Goal: Transaction & Acquisition: Book appointment/travel/reservation

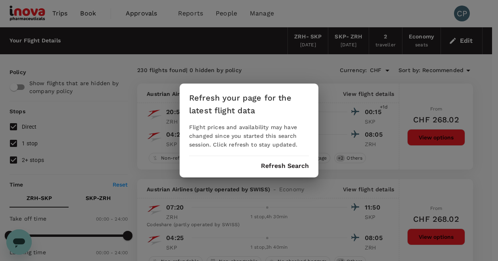
click at [291, 166] on button "Refresh Search" at bounding box center [285, 166] width 48 height 7
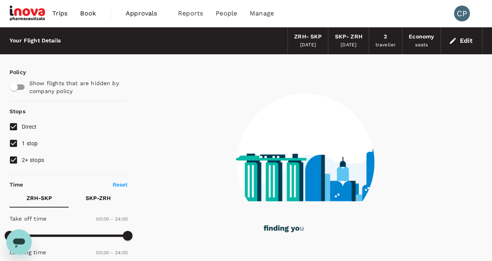
type input "655"
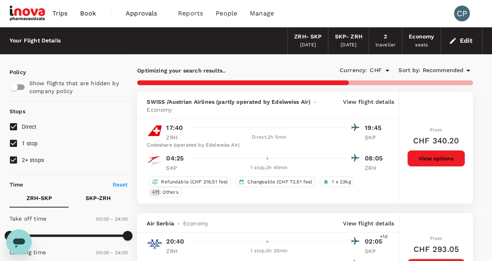
type input "CHF"
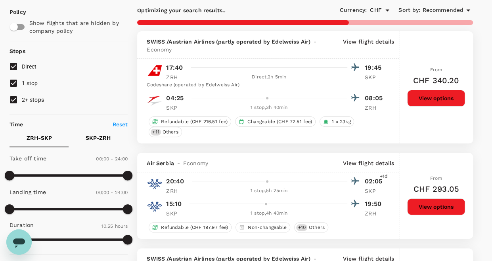
scroll to position [79, 0]
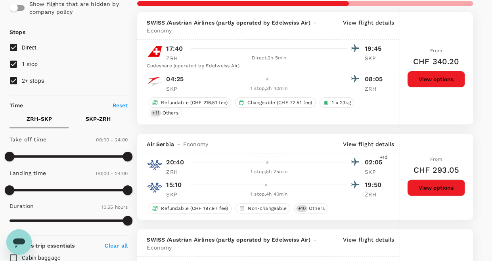
type input "1020"
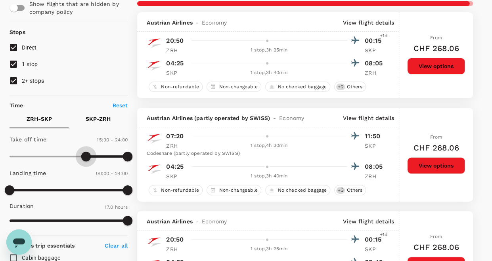
type input "960"
drag, startPoint x: 9, startPoint y: 156, endPoint x: 89, endPoint y: 157, distance: 80.1
click at [89, 157] on span at bounding box center [89, 157] width 10 height 10
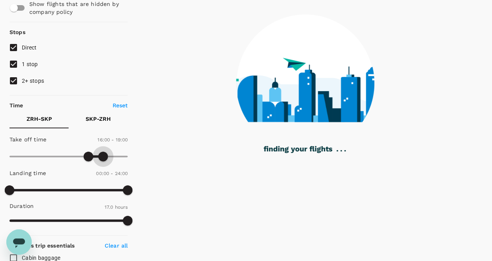
type input "1110"
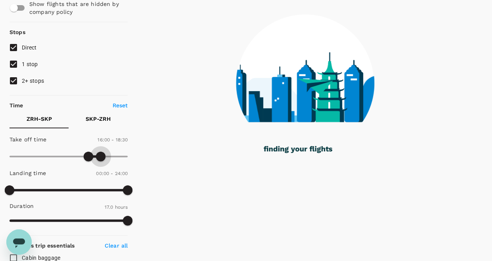
drag, startPoint x: 127, startPoint y: 158, endPoint x: 101, endPoint y: 157, distance: 26.6
click at [101, 157] on span at bounding box center [101, 157] width 10 height 10
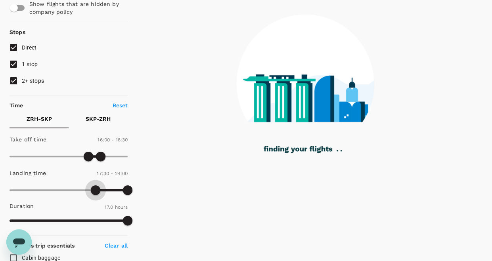
type input "1080"
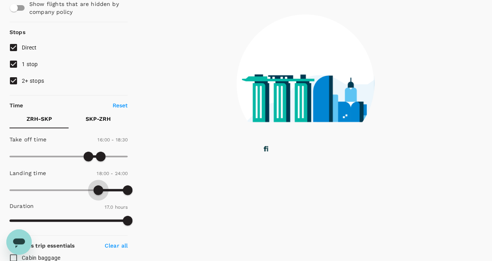
drag, startPoint x: 20, startPoint y: 187, endPoint x: 98, endPoint y: 193, distance: 78.4
click at [98, 193] on span at bounding box center [69, 190] width 118 height 12
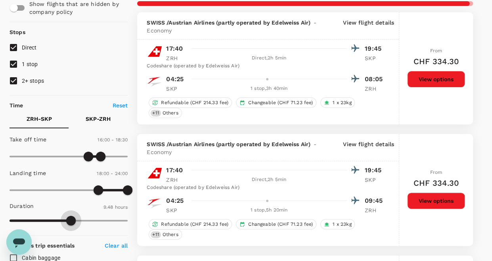
type input "588"
type input "CHF"
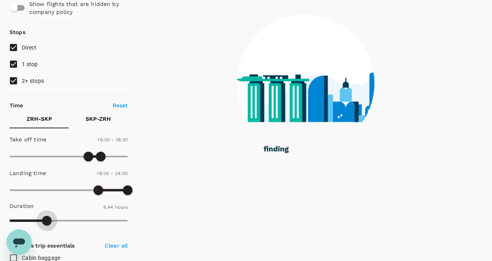
drag, startPoint x: 130, startPoint y: 223, endPoint x: 47, endPoint y: 225, distance: 83.7
click at [47, 225] on span at bounding box center [47, 221] width 10 height 10
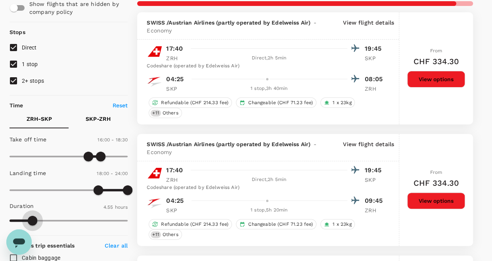
type input "295"
type input "CHF"
type input "247"
drag, startPoint x: 50, startPoint y: 218, endPoint x: 26, endPoint y: 220, distance: 23.9
click at [26, 220] on span at bounding box center [26, 221] width 10 height 10
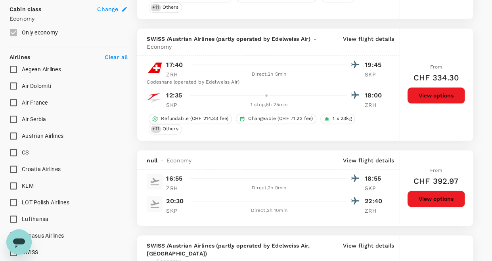
scroll to position [476, 0]
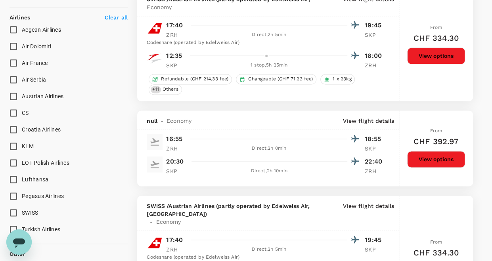
click at [430, 151] on button "View options" at bounding box center [436, 159] width 58 height 17
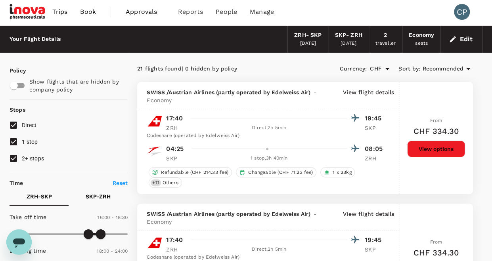
scroll to position [0, 0]
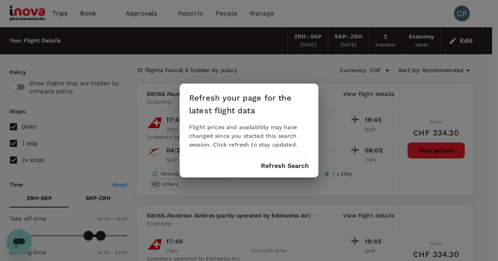
click at [286, 166] on button "Refresh Search" at bounding box center [285, 166] width 48 height 7
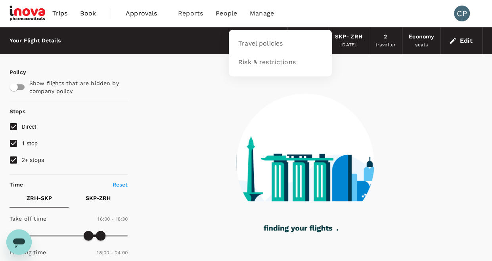
type input "247"
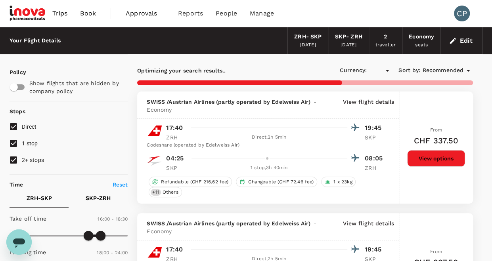
type input "CHF"
